Goal: Task Accomplishment & Management: Use online tool/utility

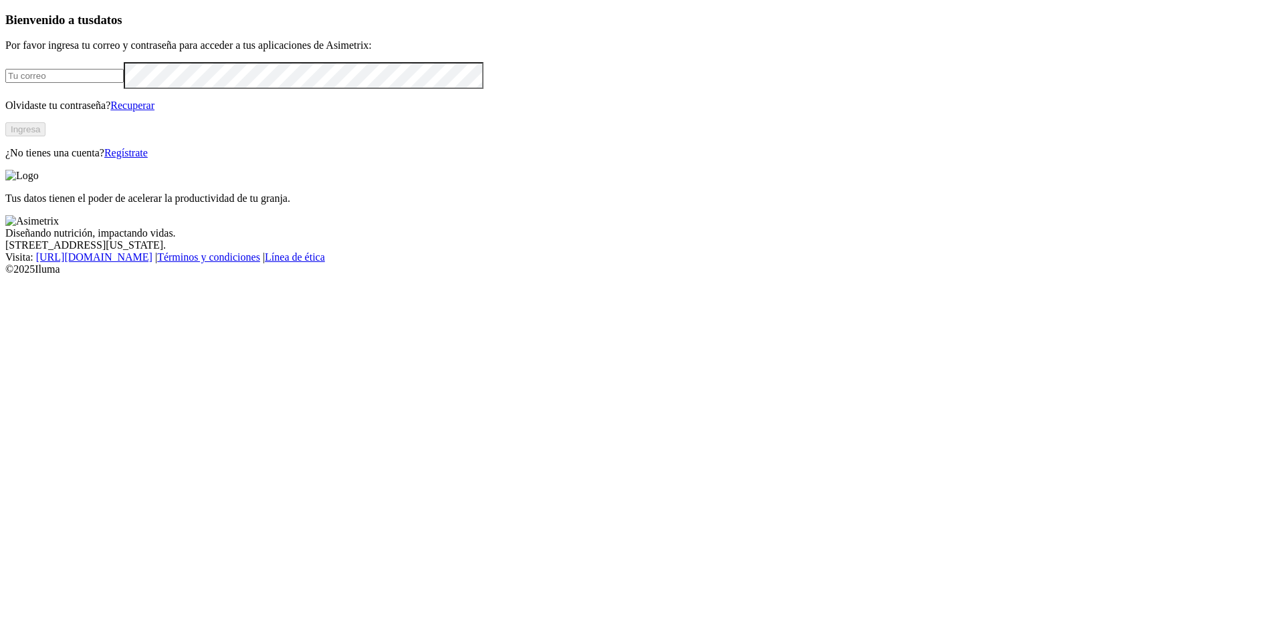
type input "[PERSON_NAME][EMAIL_ADDRESS][PERSON_NAME][DOMAIN_NAME]"
click at [45, 136] on button "Ingresa" at bounding box center [25, 129] width 40 height 14
